Goal: Information Seeking & Learning: Learn about a topic

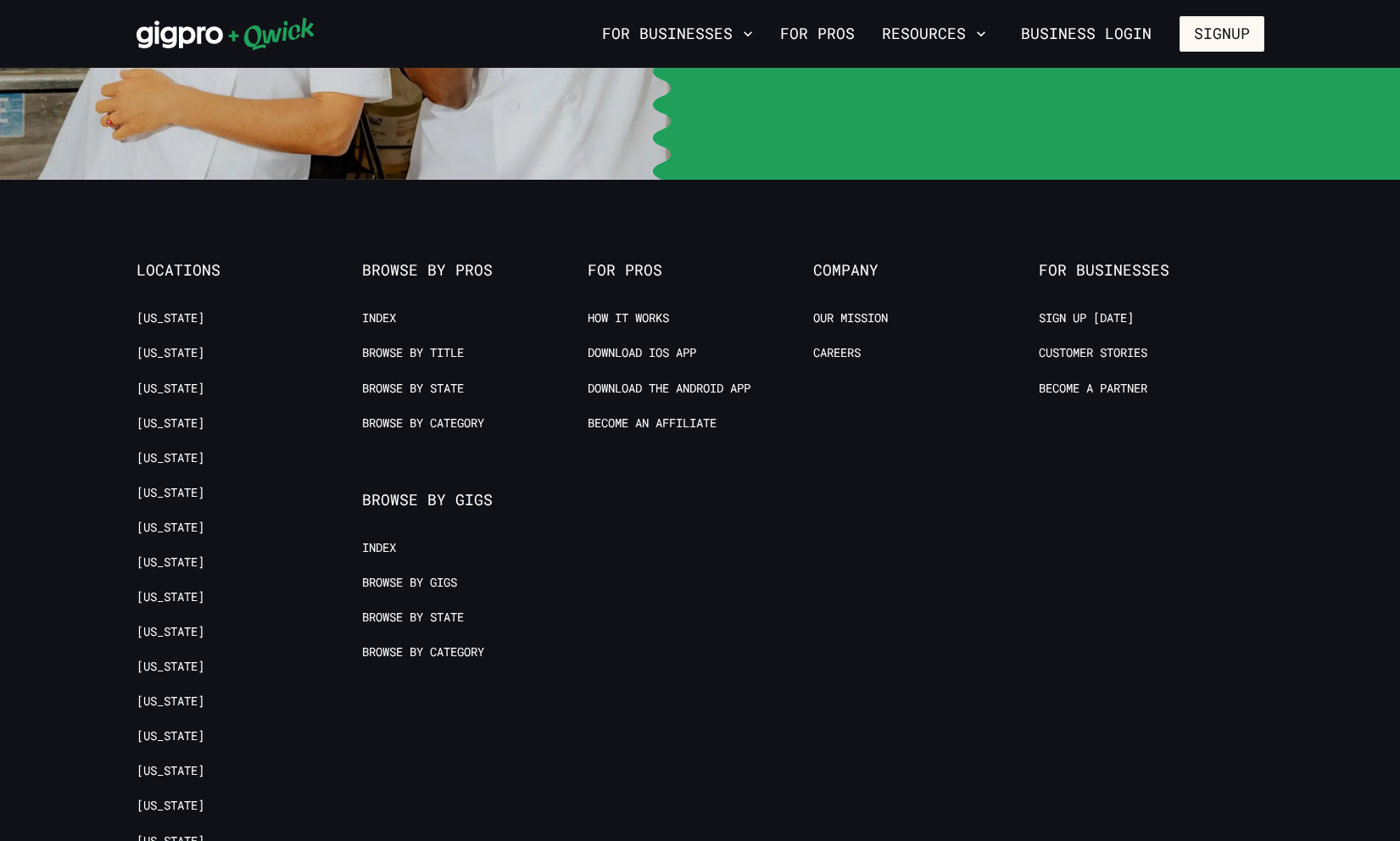
scroll to position [3503, 0]
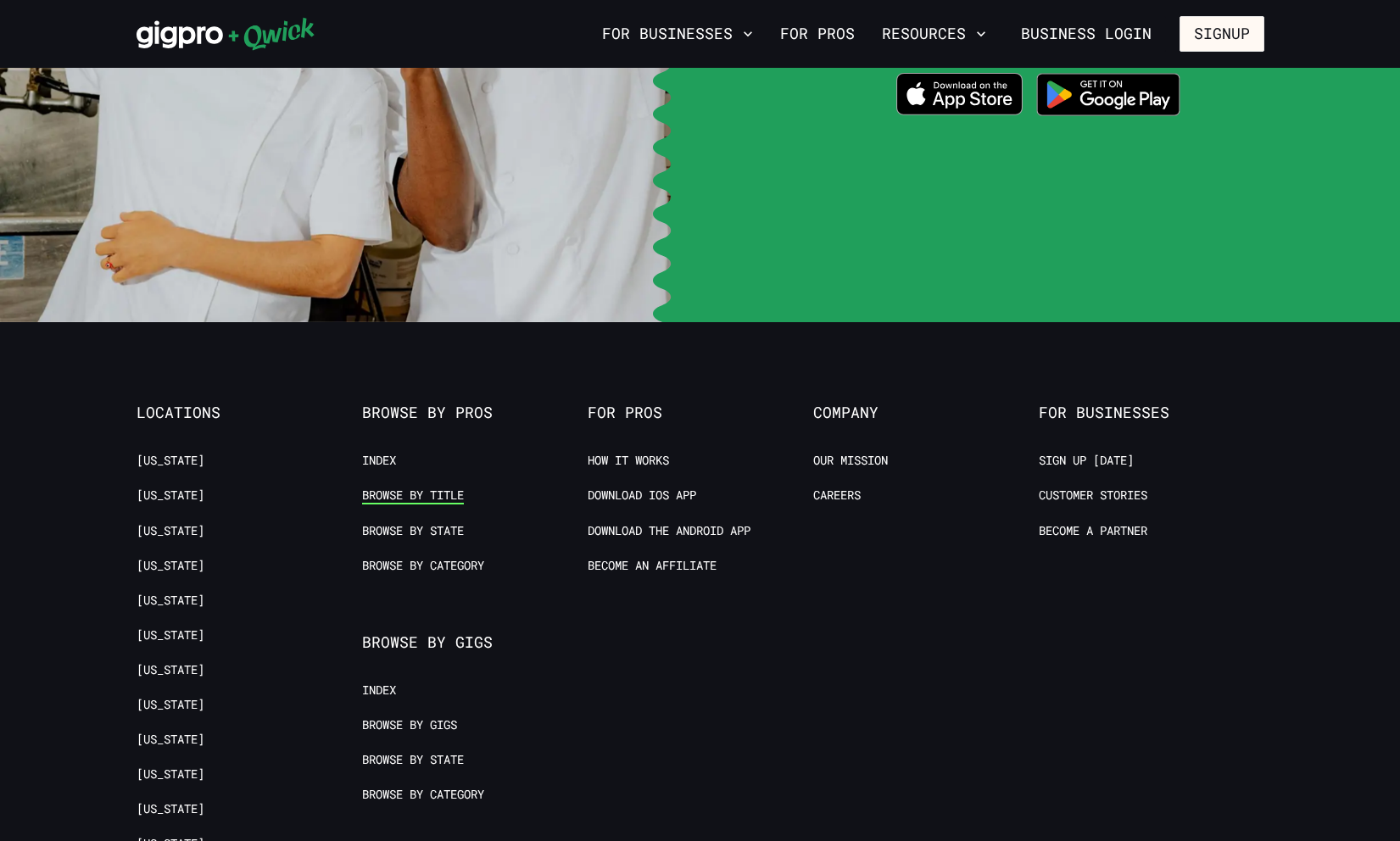
click at [420, 488] on link "Browse by Title" at bounding box center [413, 495] width 102 height 17
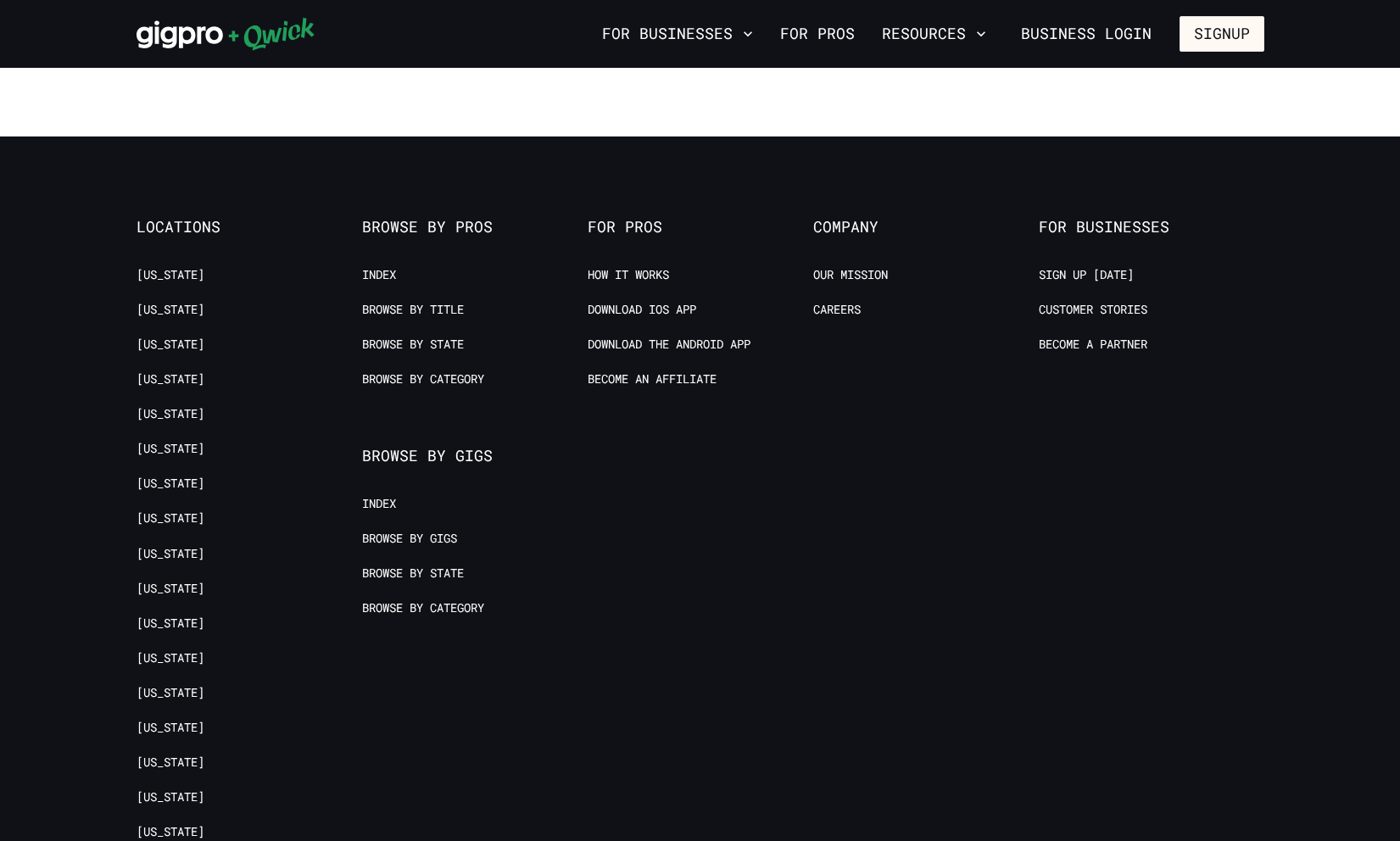
scroll to position [710, 0]
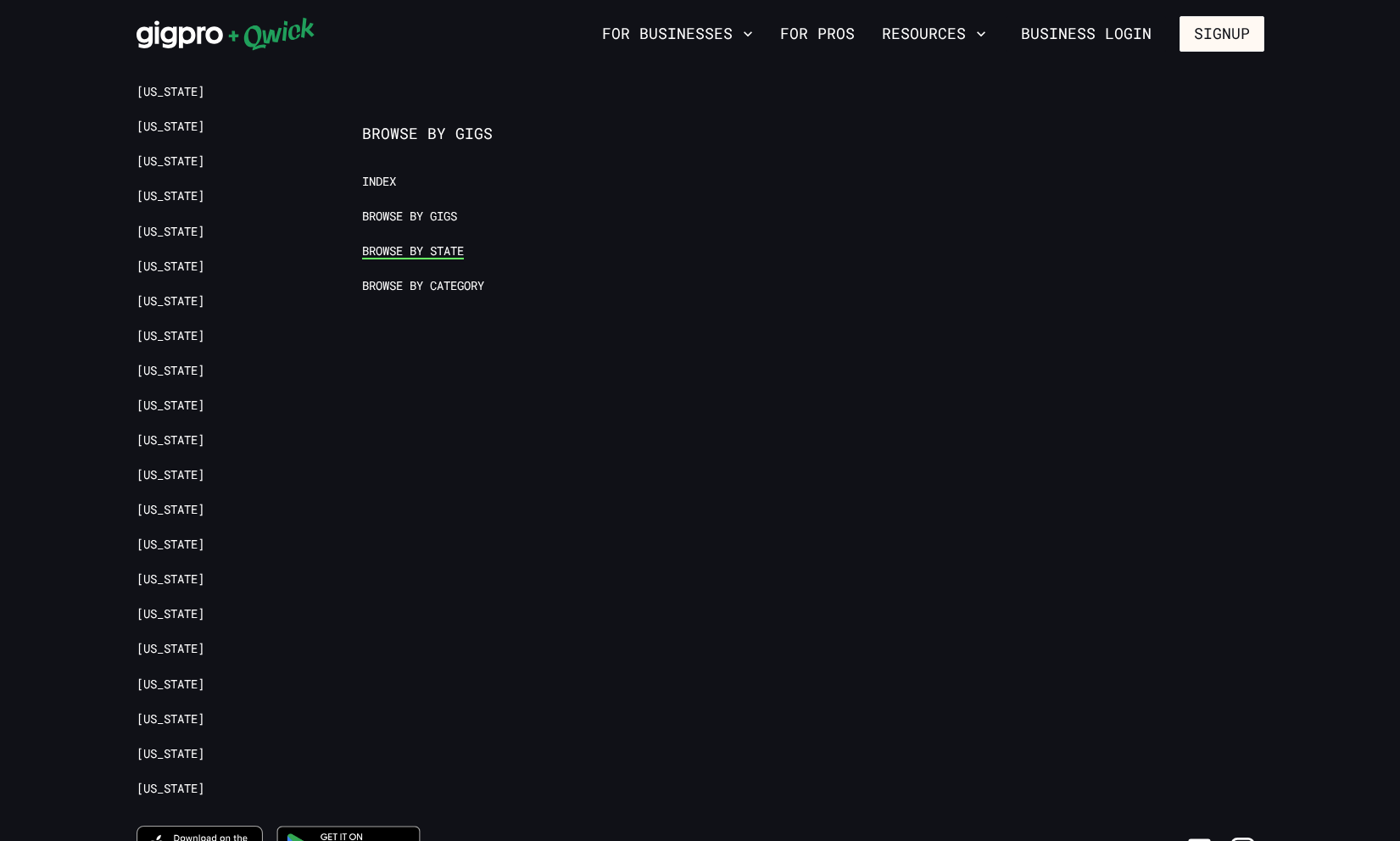
click at [438, 249] on link "Browse by State" at bounding box center [413, 251] width 102 height 17
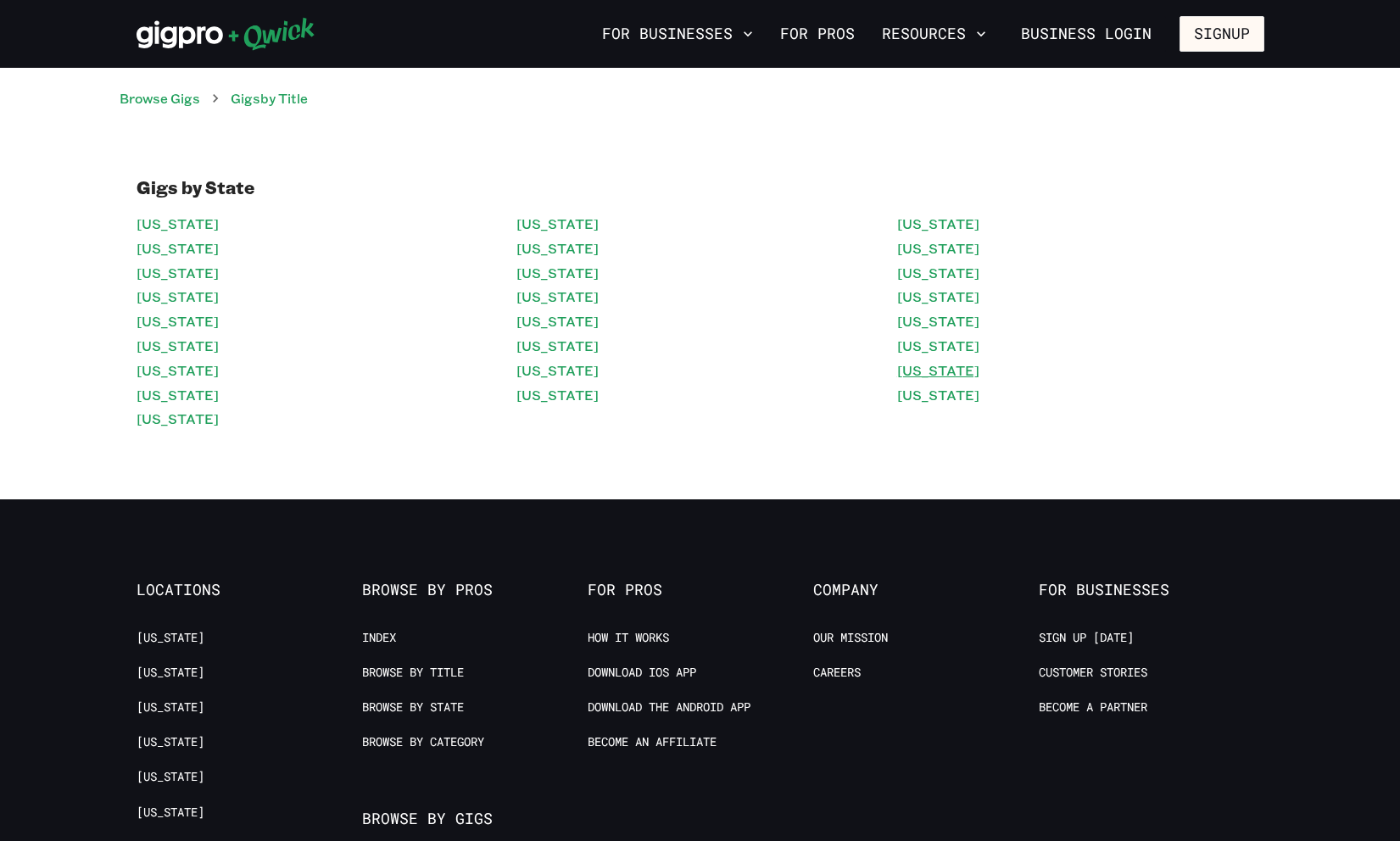
click at [938, 375] on link "[US_STATE]" at bounding box center [938, 371] width 83 height 24
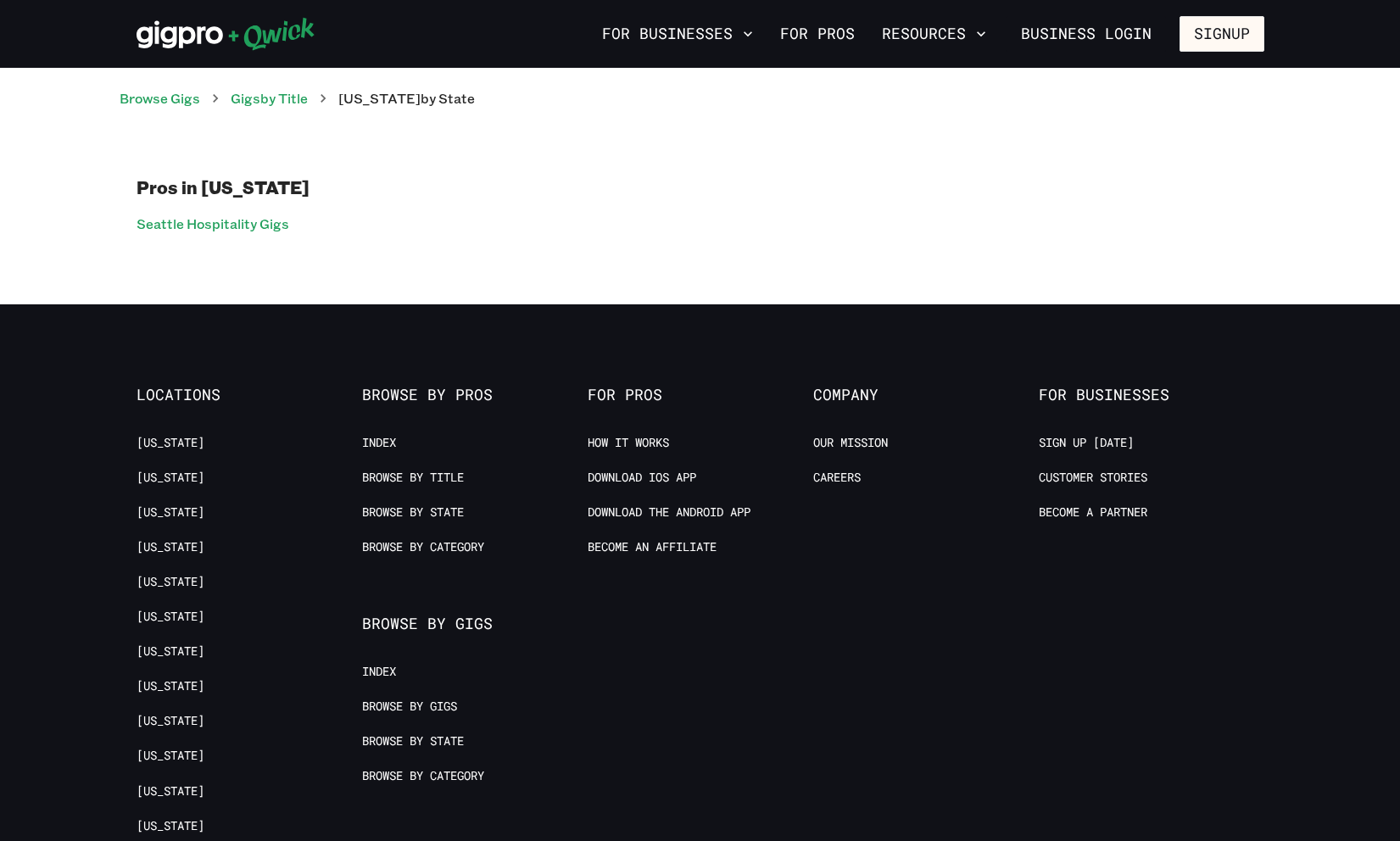
click at [770, 259] on div "Pros in [US_STATE][GEOGRAPHIC_DATA] Hospitality Gigs" at bounding box center [700, 206] width 1400 height 196
